Goal: Task Accomplishment & Management: Manage account settings

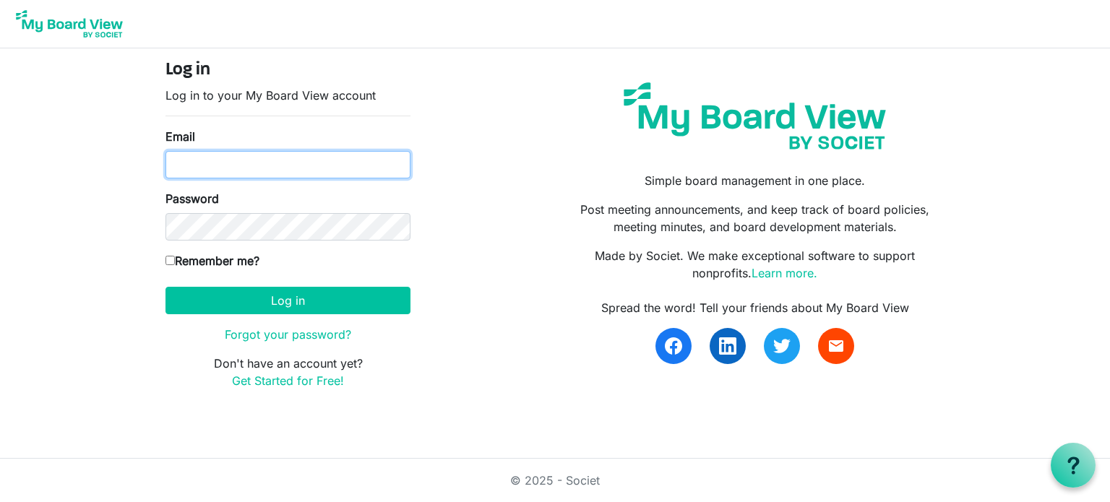
type input "maryshockman@gmail.com"
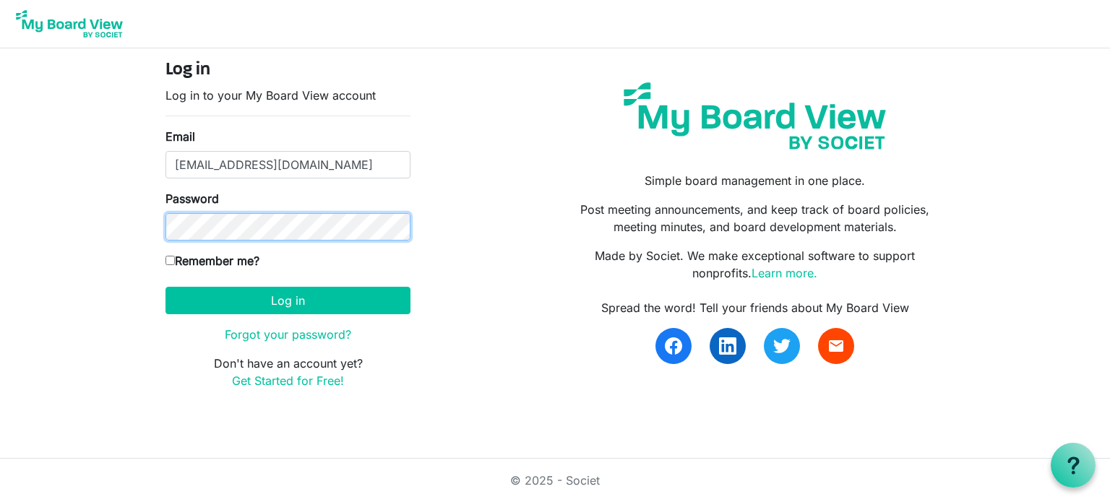
click at [104, 230] on body "Log in Log in to your My Board View account Email maryshockman@gmail.com Passwo…" at bounding box center [555, 206] width 1110 height 413
click at [165, 287] on button "Log in" at bounding box center [287, 300] width 245 height 27
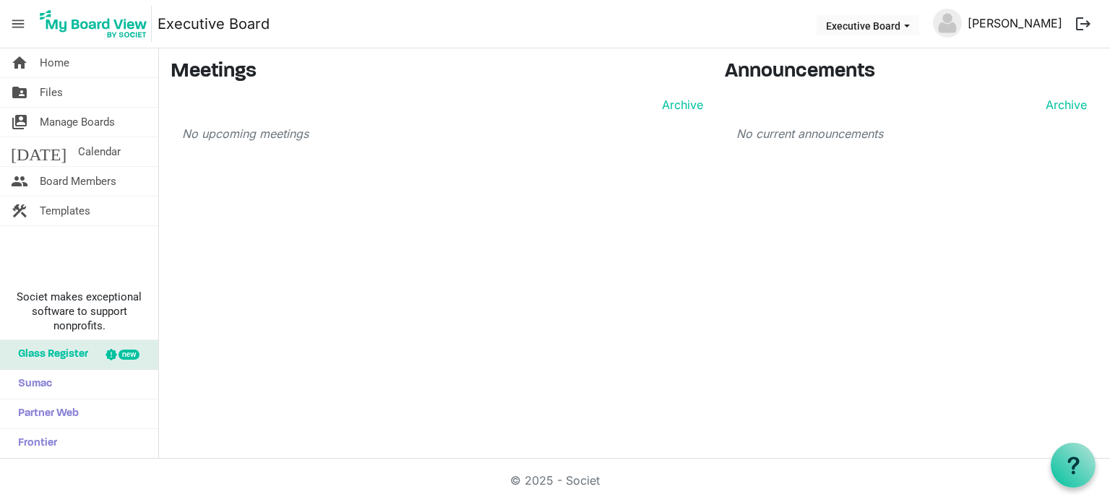
click at [1052, 24] on link "[PERSON_NAME]" at bounding box center [1015, 23] width 106 height 29
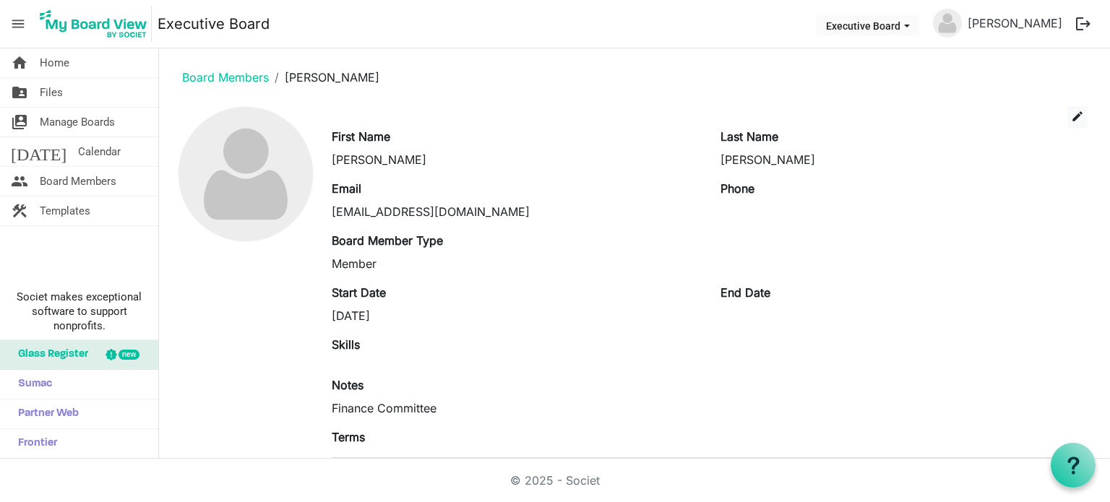
drag, startPoint x: 0, startPoint y: 0, endPoint x: 1089, endPoint y: 25, distance: 1089.4
click at [1089, 25] on button "logout" at bounding box center [1083, 24] width 30 height 30
